Goal: Browse casually

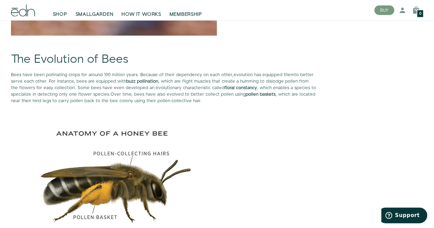
scroll to position [1062, 0]
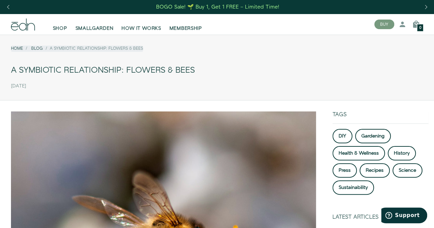
click at [22, 22] on icon at bounding box center [23, 25] width 24 height 12
